Goal: Use online tool/utility: Use online tool/utility

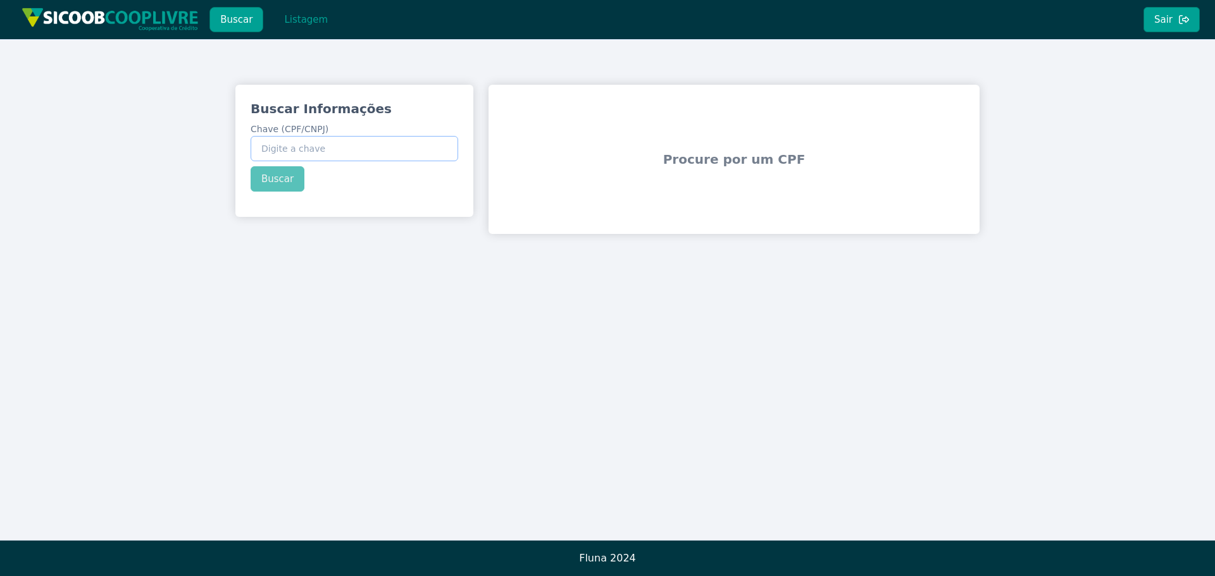
click at [322, 147] on input "Chave (CPF/CNPJ)" at bounding box center [355, 148] width 208 height 25
paste input "53.272.870/0001-86"
type input "53.272.870/0001-86"
click at [280, 178] on div "Buscar Informações Chave (CPF/CNPJ) 53.272.870/0001-86 Buscar" at bounding box center [354, 146] width 238 height 122
click at [313, 18] on button "Listagem" at bounding box center [305, 19] width 65 height 25
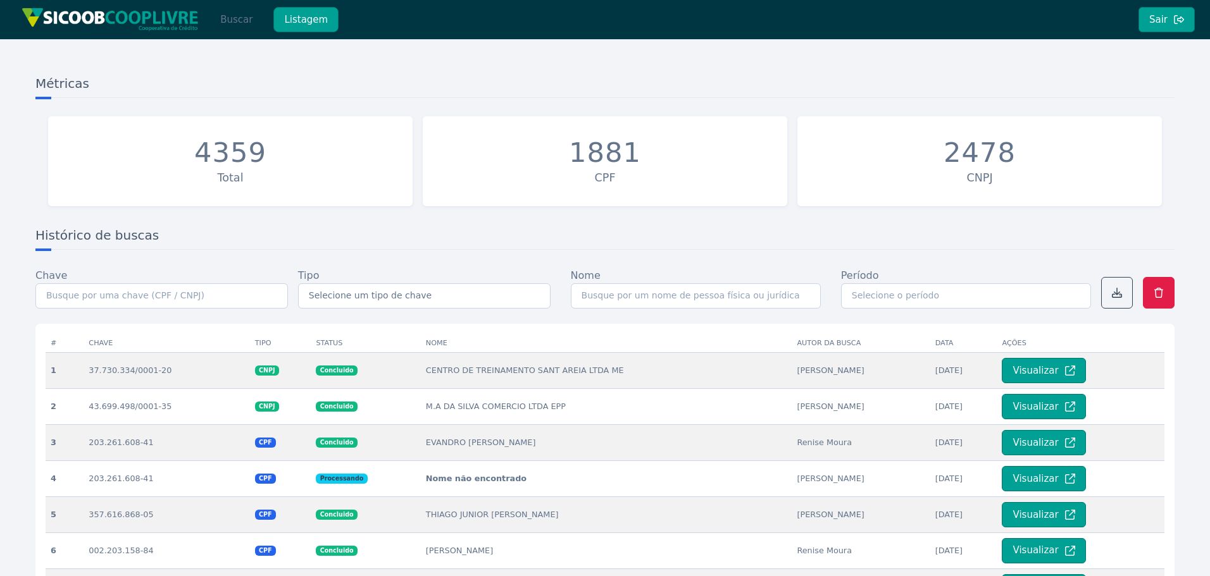
click at [237, 28] on button "Buscar" at bounding box center [236, 19] width 54 height 25
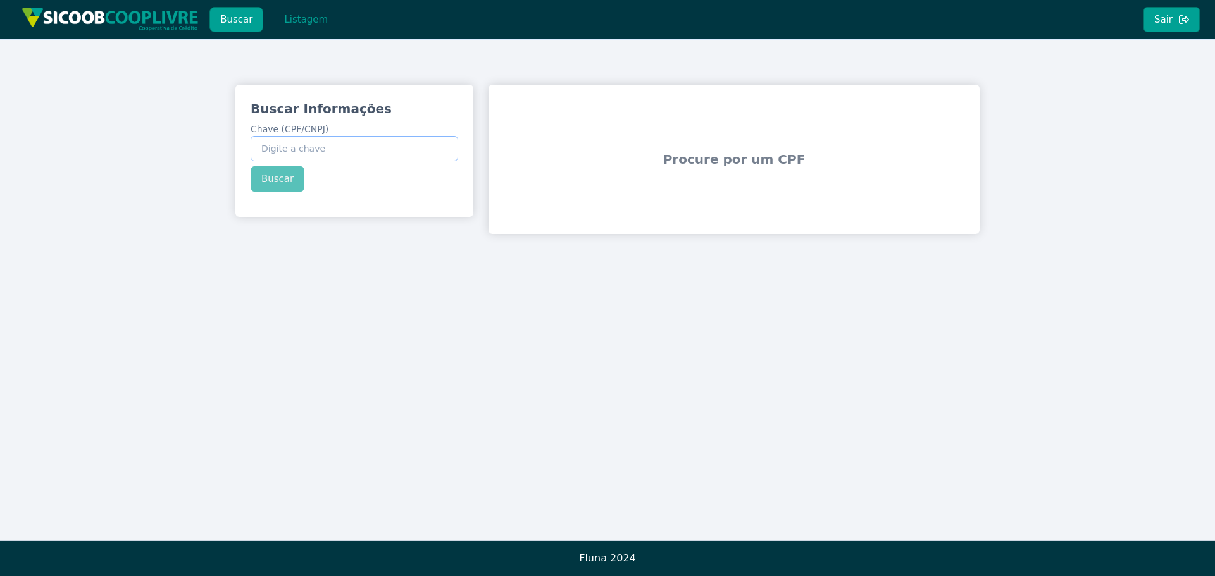
click at [296, 140] on input "Chave (CPF/CNPJ)" at bounding box center [355, 148] width 208 height 25
paste input "53.272.870/0001-86"
type input "53.272.870/0001-86"
click at [287, 182] on button "Buscar" at bounding box center [278, 178] width 54 height 25
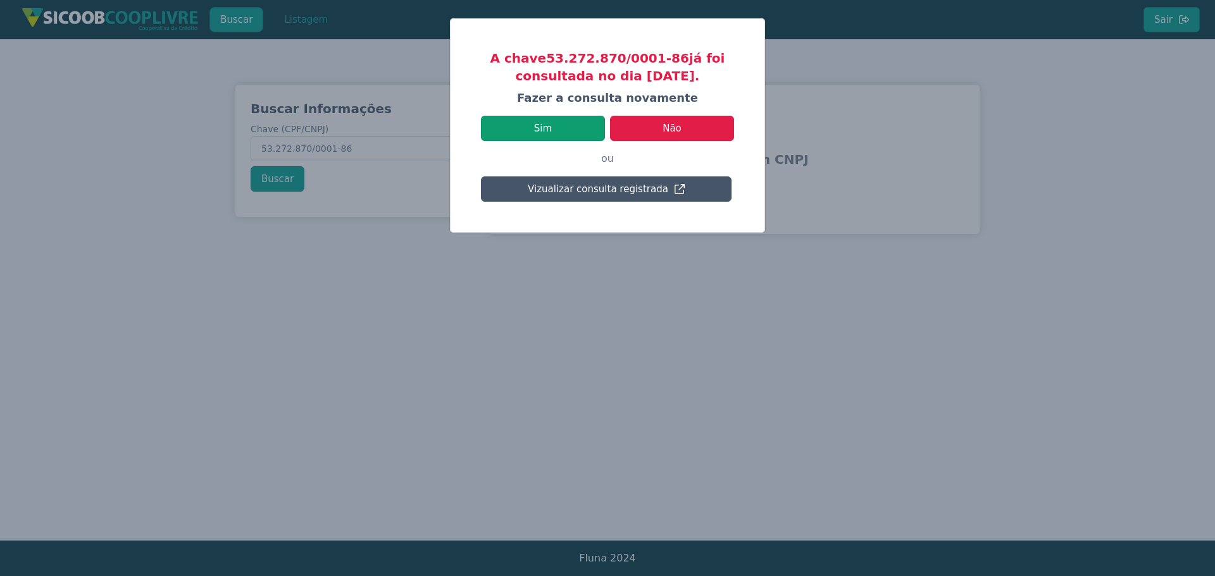
click at [564, 128] on button "Sim" at bounding box center [543, 128] width 124 height 25
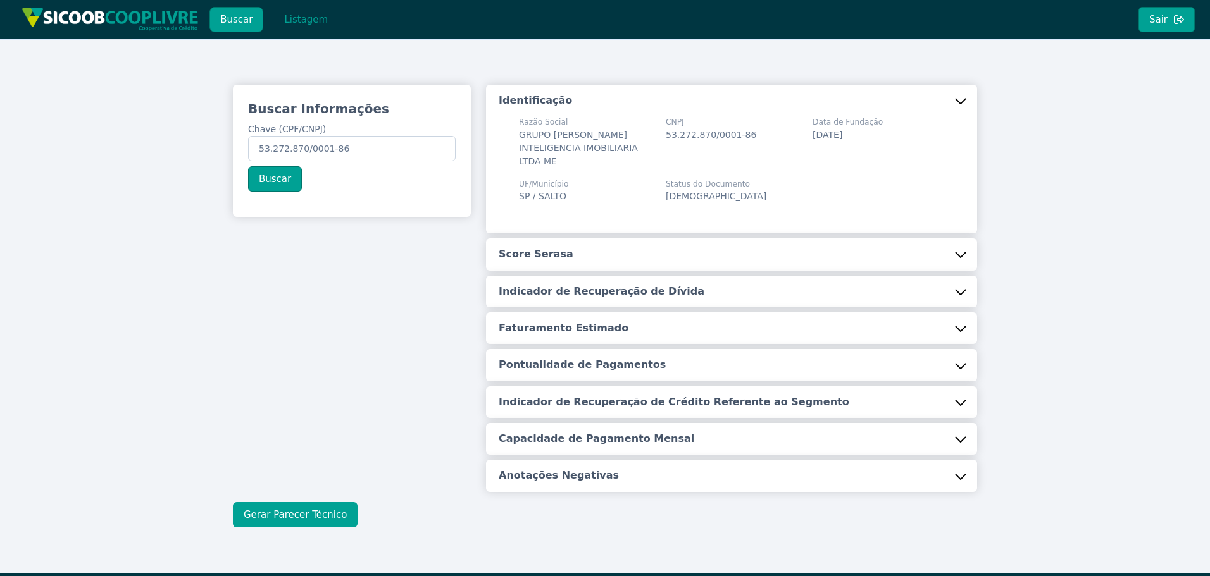
click at [299, 511] on button "Gerar Parecer Técnico" at bounding box center [295, 514] width 125 height 25
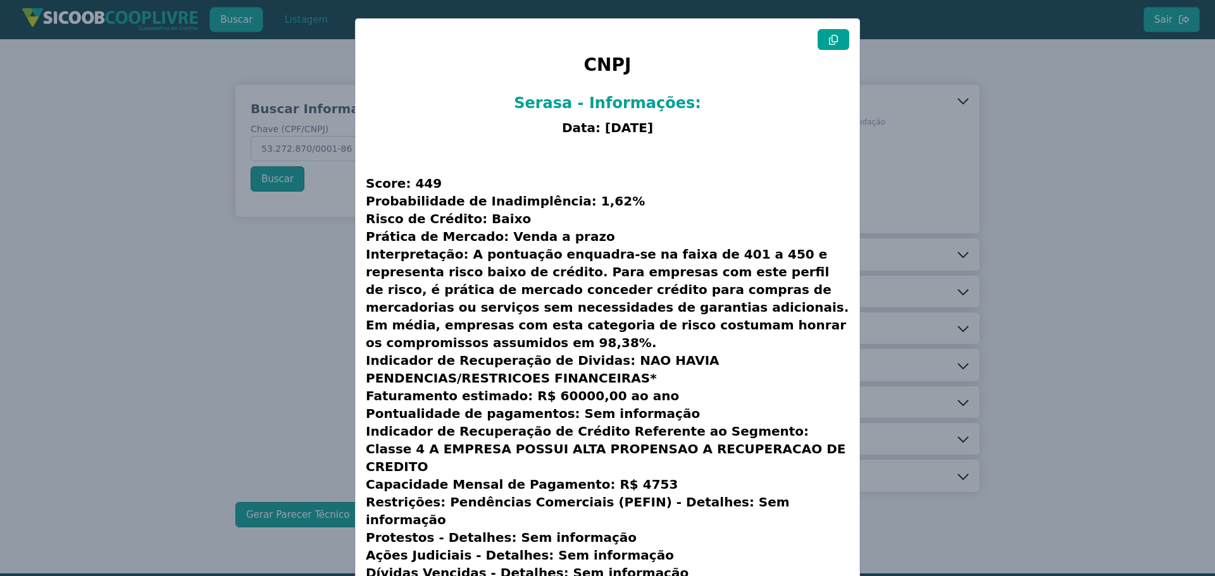
click at [840, 43] on button at bounding box center [833, 39] width 32 height 21
